Goal: Transaction & Acquisition: Purchase product/service

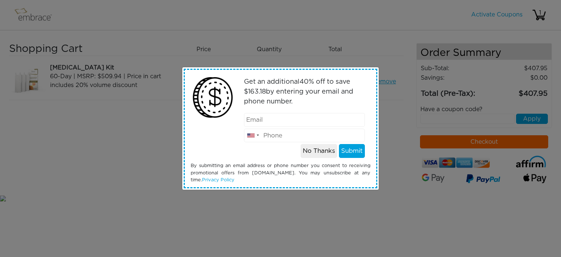
click at [283, 122] on input "email" at bounding box center [304, 120] width 121 height 14
type input "chickiemom1130@hotmail.com"
type input "9102004608"
click at [350, 150] on button "Submit" at bounding box center [352, 151] width 26 height 14
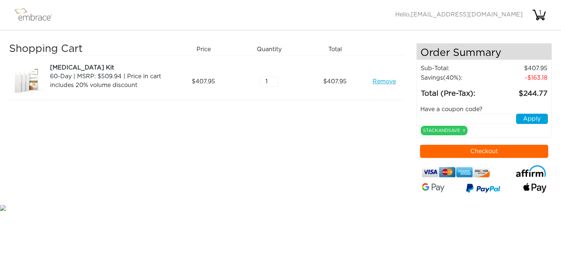
click at [479, 150] on button "Checkout" at bounding box center [484, 151] width 129 height 13
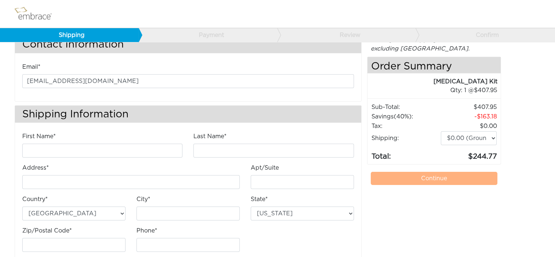
scroll to position [37, 0]
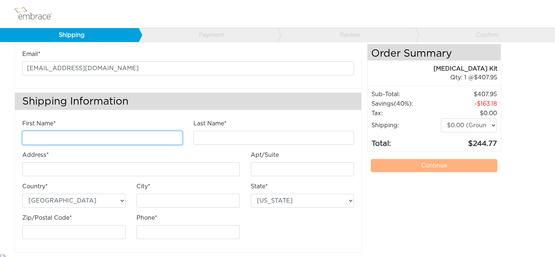
click at [119, 136] on input "First Name*" at bounding box center [102, 138] width 160 height 14
type input "Monica"
type input "Rohena"
type input "[STREET_ADDRESS]"
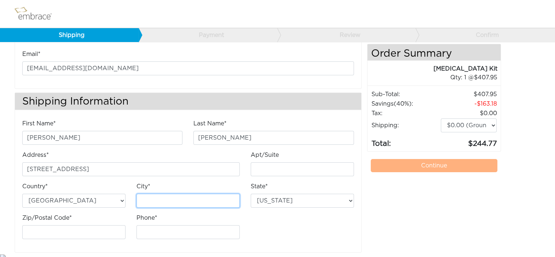
type input "Wilmington"
select select "NC"
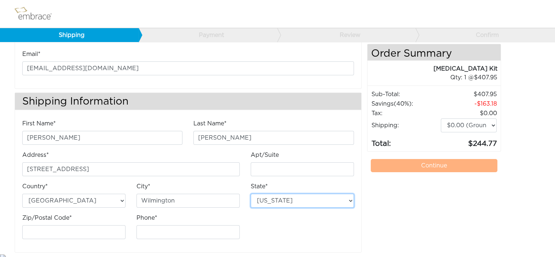
type input "28412"
type input "9102004608"
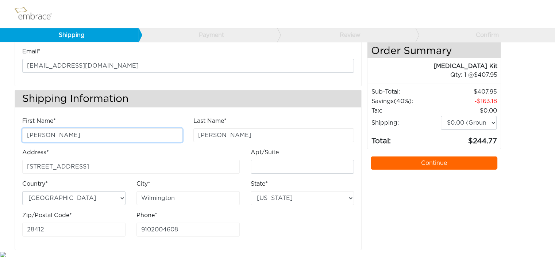
scroll to position [40, 0]
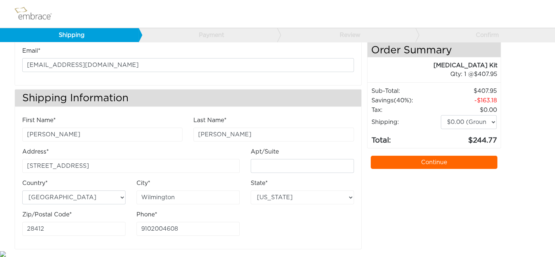
click at [429, 164] on link "Continue" at bounding box center [434, 162] width 127 height 13
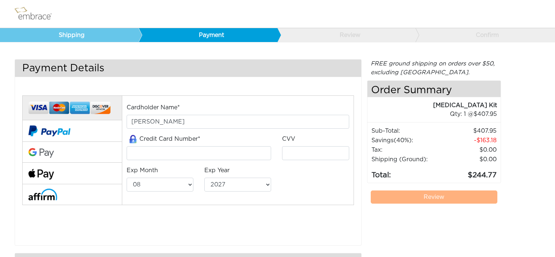
select select "8"
select select "2027"
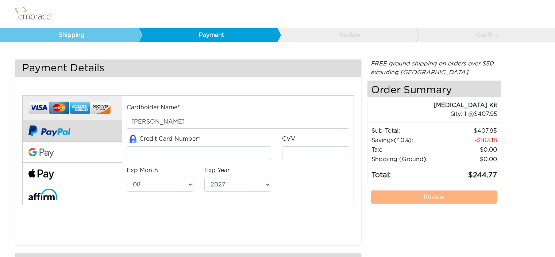
click at [54, 131] on img at bounding box center [49, 130] width 42 height 21
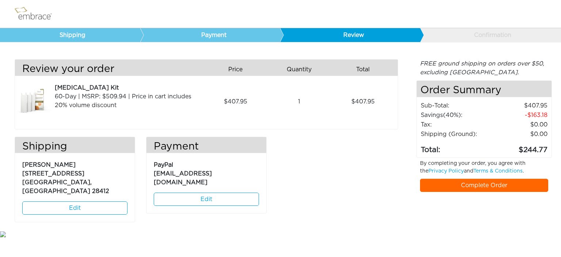
click at [481, 184] on link "Complete Order" at bounding box center [484, 185] width 129 height 13
